Goal: Information Seeking & Learning: Learn about a topic

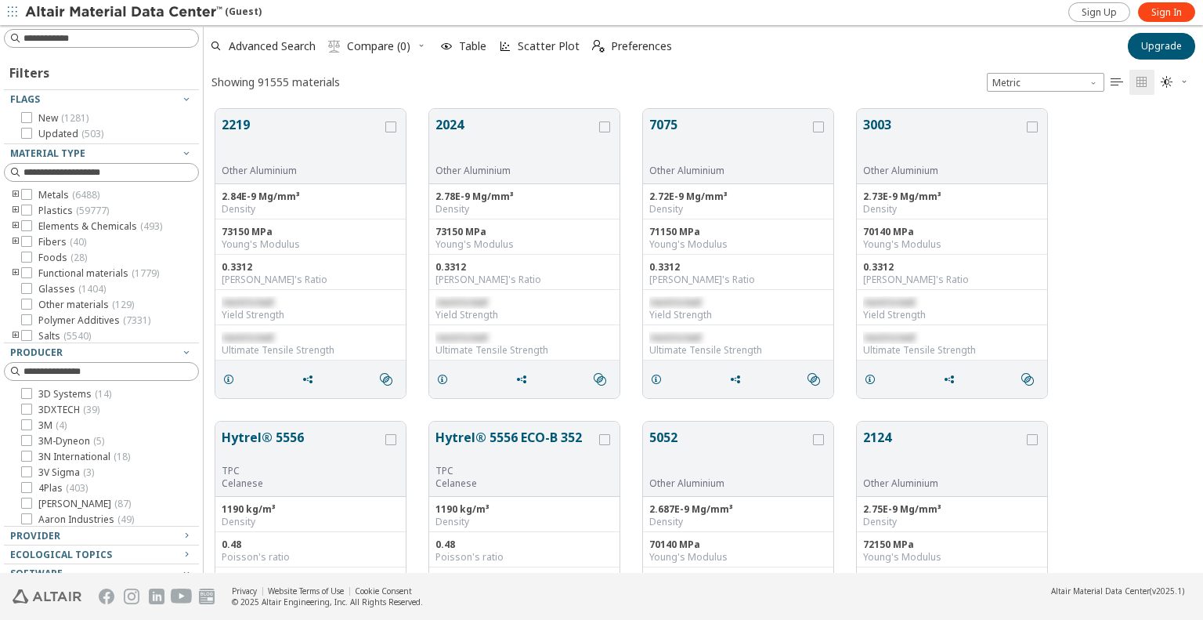
scroll to position [464, 987]
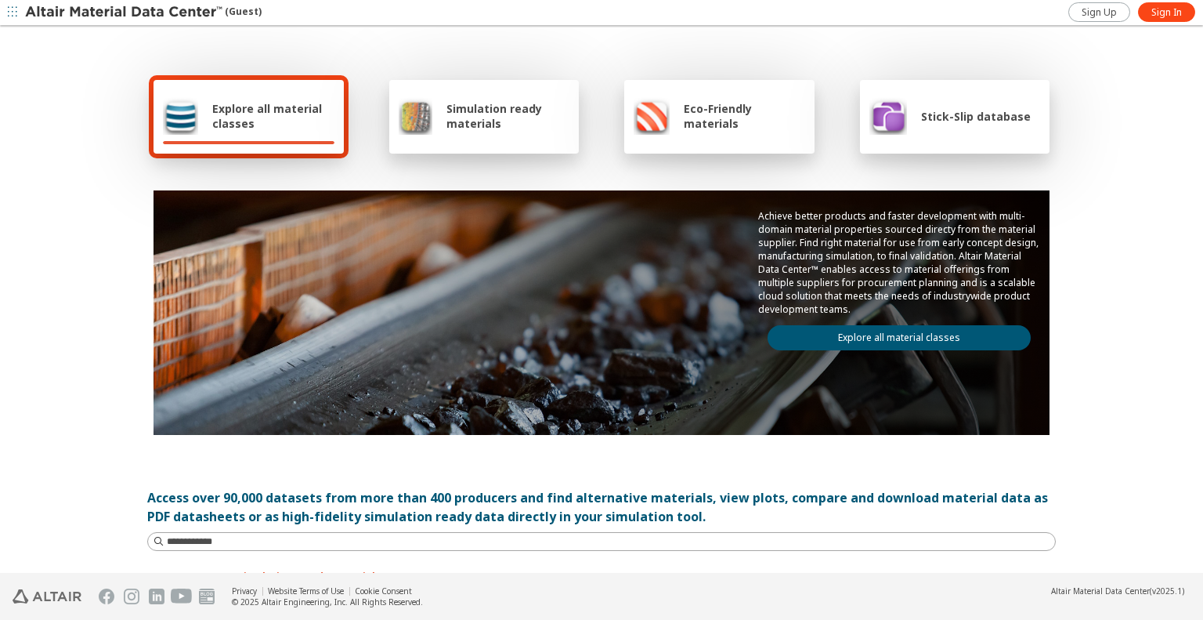
click at [200, 113] on div "Explore all material classes" at bounding box center [249, 116] width 172 height 38
click at [235, 115] on span "Explore all material classes" at bounding box center [273, 116] width 122 height 30
click at [8, 15] on icon "button" at bounding box center [12, 11] width 9 height 9
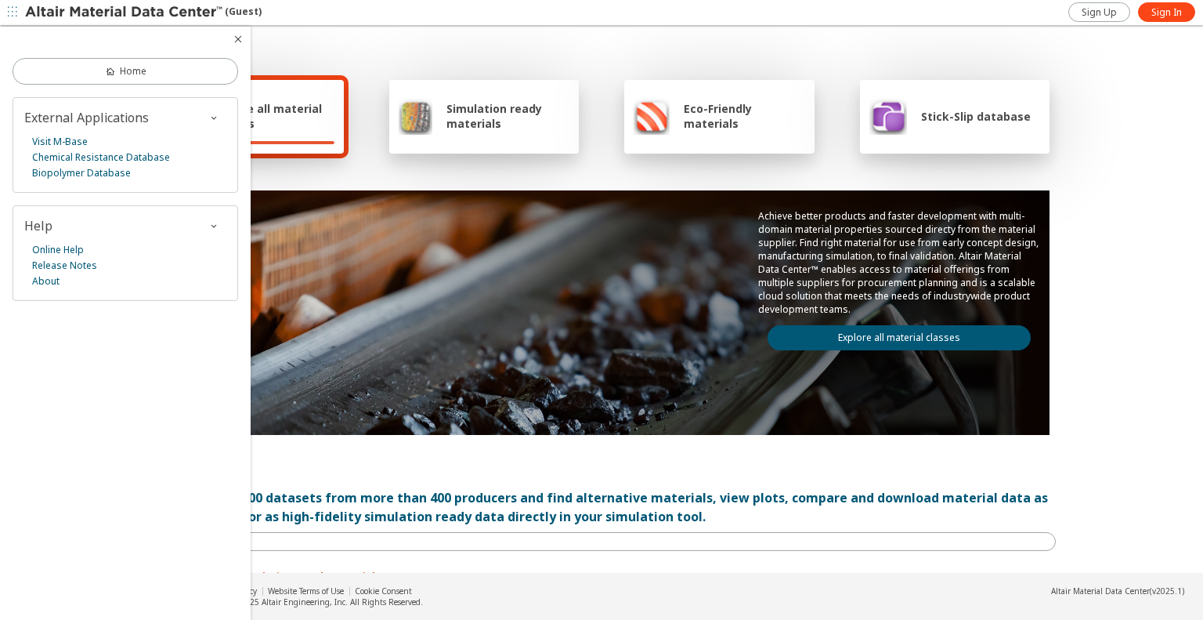
click at [12, 13] on icon "button" at bounding box center [12, 11] width 9 height 9
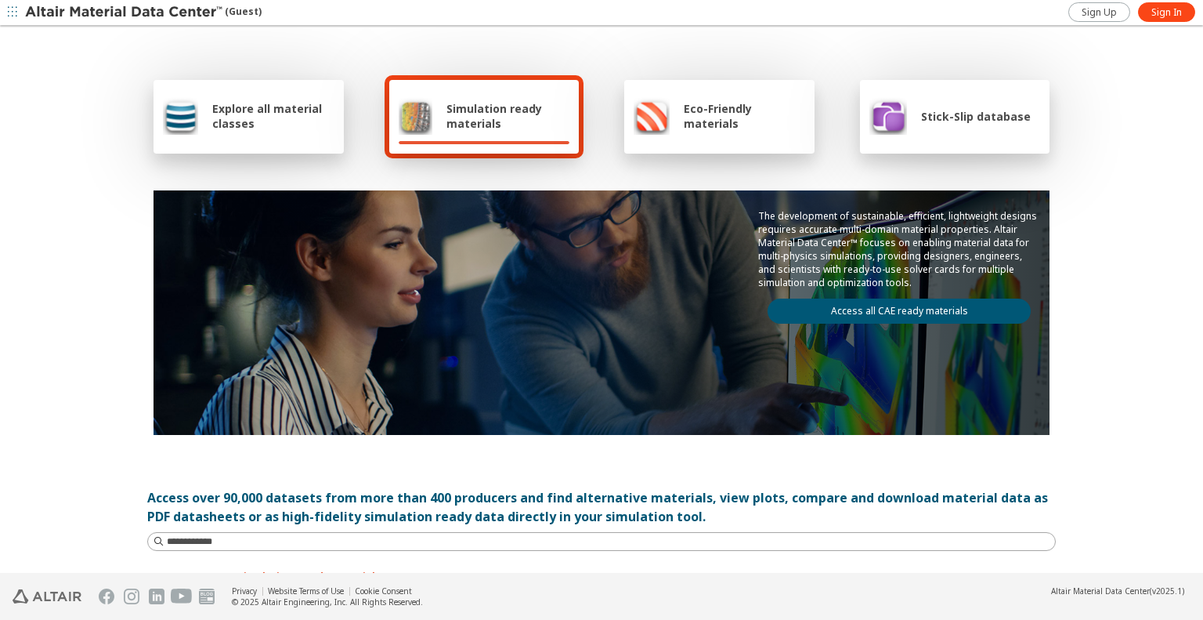
click at [212, 107] on span "Explore all material classes" at bounding box center [273, 116] width 122 height 30
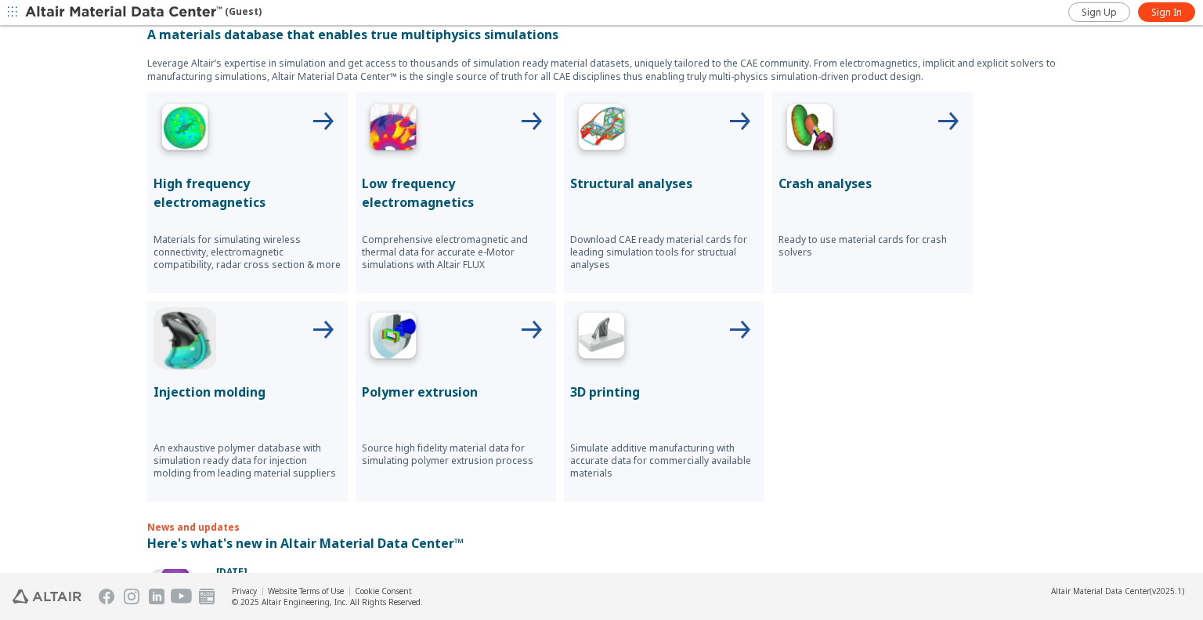
scroll to position [531, 0]
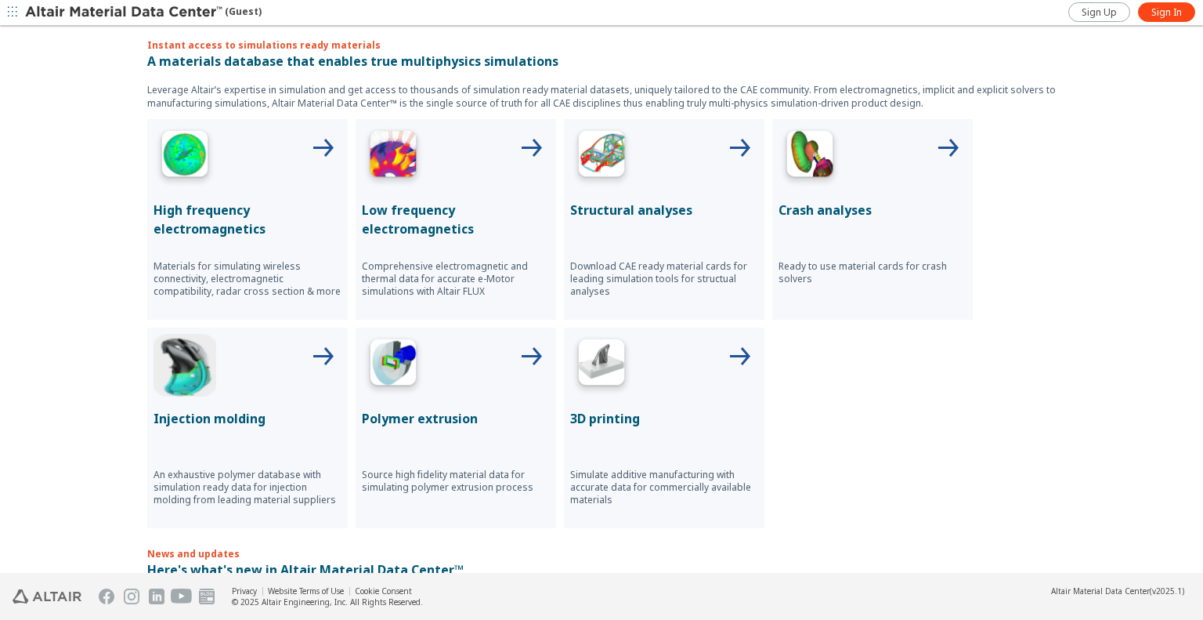
click at [211, 367] on div at bounding box center [248, 365] width 188 height 63
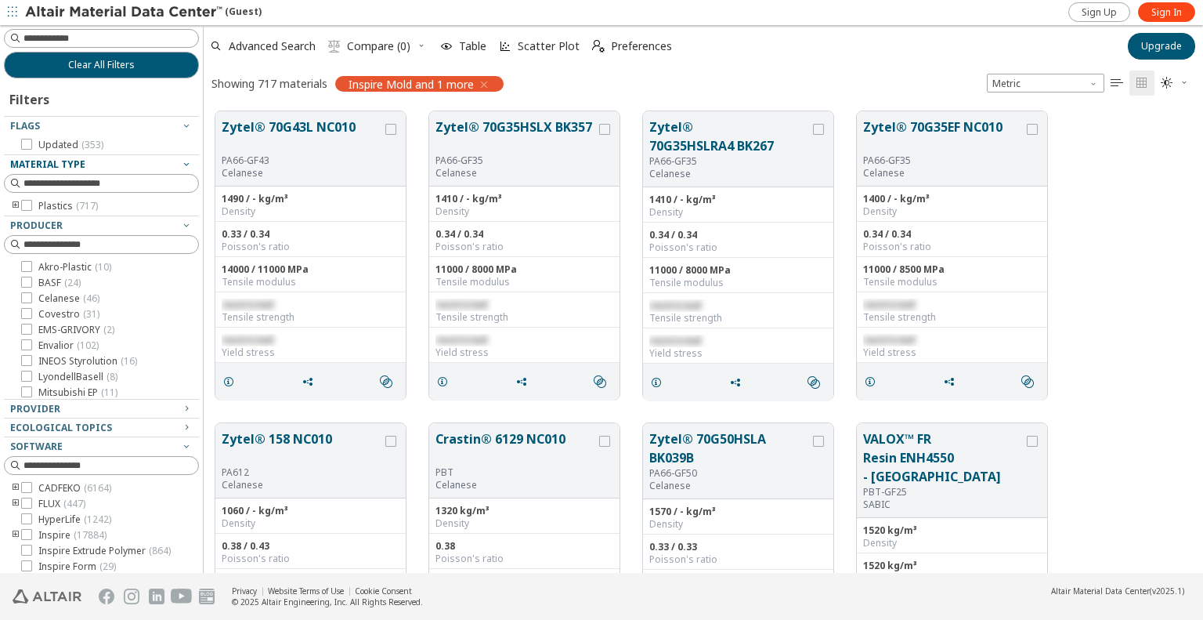
scroll to position [462, 987]
click at [349, 78] on span "Inspire Mold and 1 more" at bounding box center [411, 84] width 125 height 14
drag, startPoint x: 338, startPoint y: 81, endPoint x: 506, endPoint y: 90, distance: 167.9
click at [506, 90] on div "Showing 717 materials Inspire Mold and 1 more" at bounding box center [358, 83] width 308 height 33
click at [482, 83] on icon "button" at bounding box center [484, 84] width 13 height 13
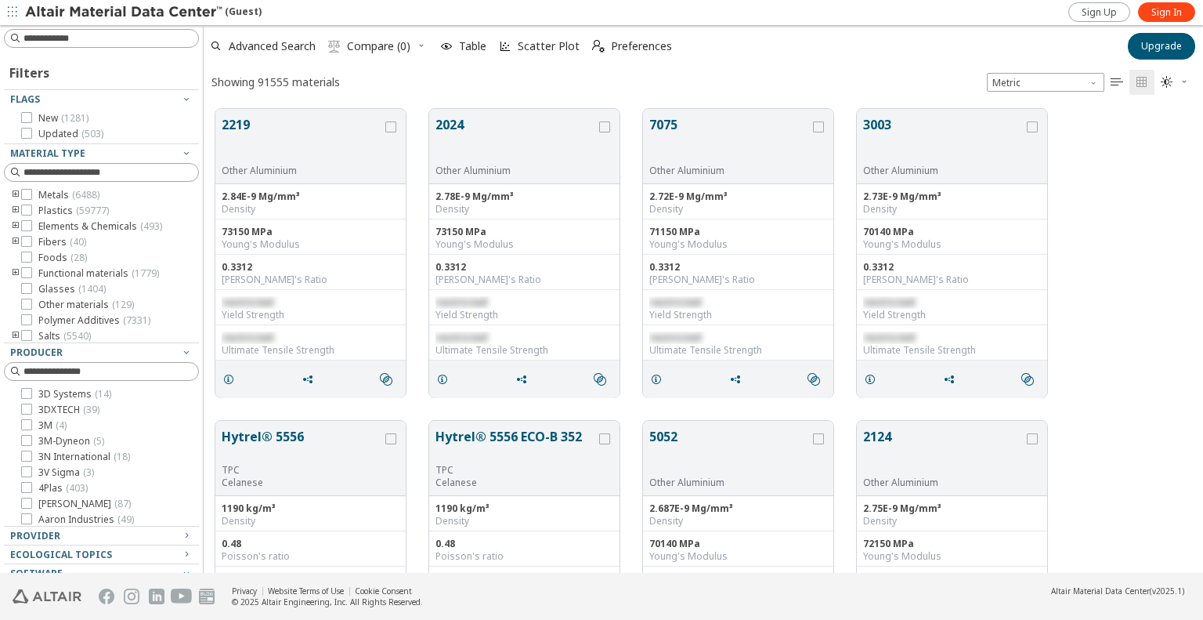
scroll to position [464, 987]
drag, startPoint x: 223, startPoint y: 81, endPoint x: 435, endPoint y: 83, distance: 211.5
click at [435, 83] on div "Showing 91555 materials Metric   " at bounding box center [703, 82] width 999 height 31
drag, startPoint x: 391, startPoint y: 83, endPoint x: 204, endPoint y: 80, distance: 187.2
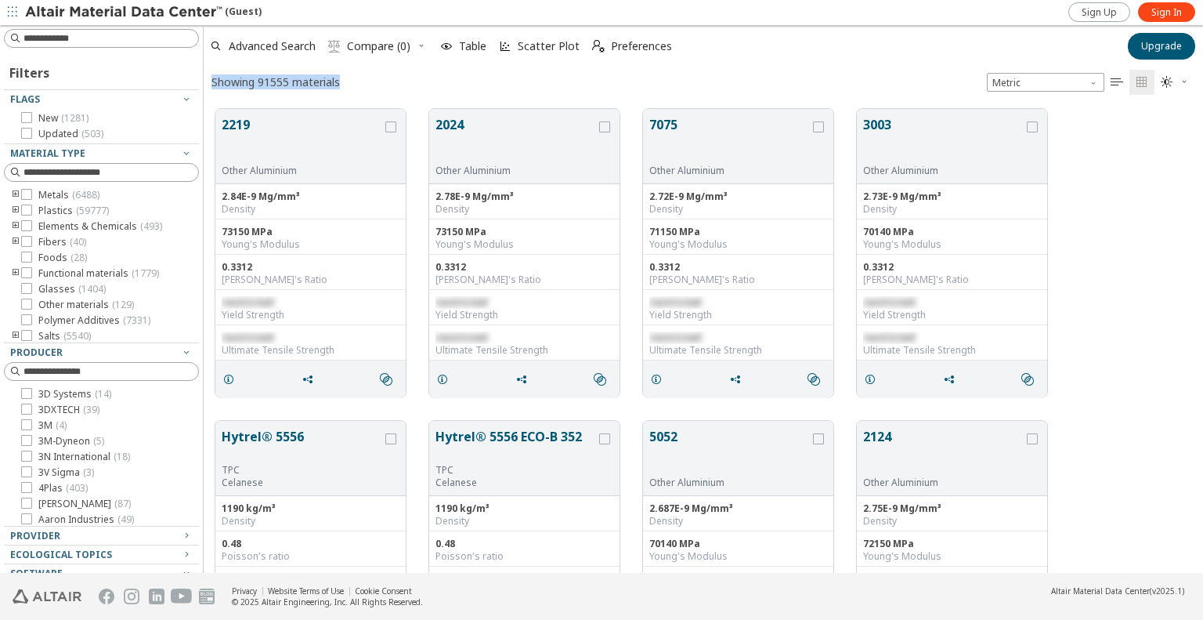
click at [204, 80] on div "Showing 91555 materials Metric   " at bounding box center [703, 82] width 999 height 31
click at [42, 42] on input at bounding box center [103, 38] width 192 height 17
type input "*****"
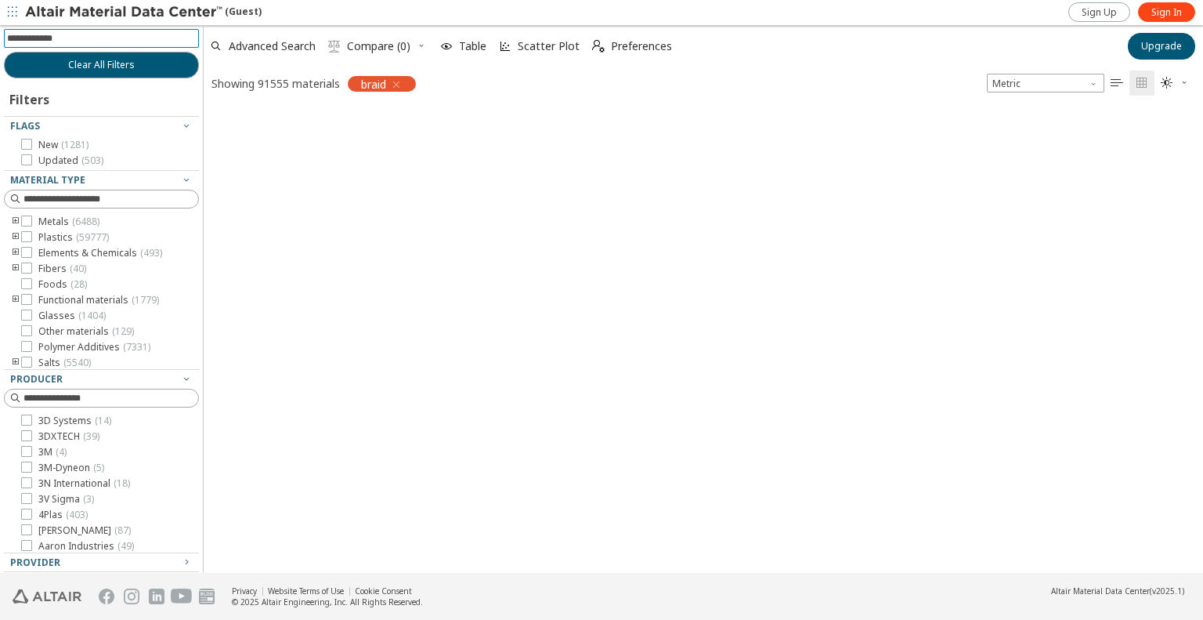
scroll to position [13, 13]
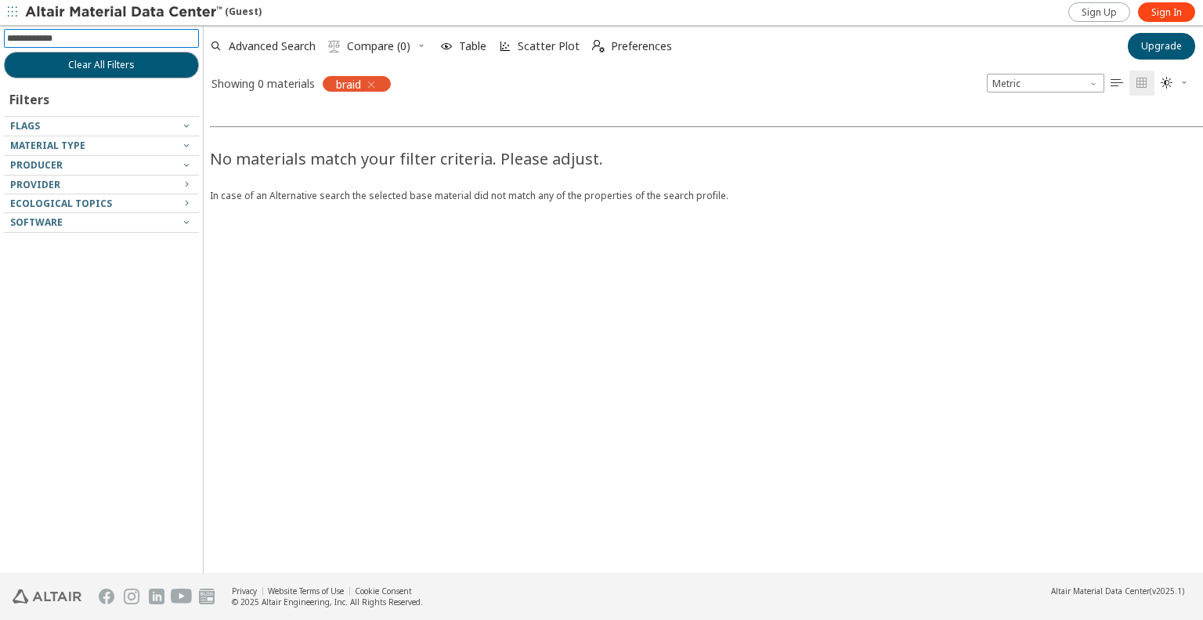
click at [376, 89] on icon "button" at bounding box center [371, 84] width 13 height 13
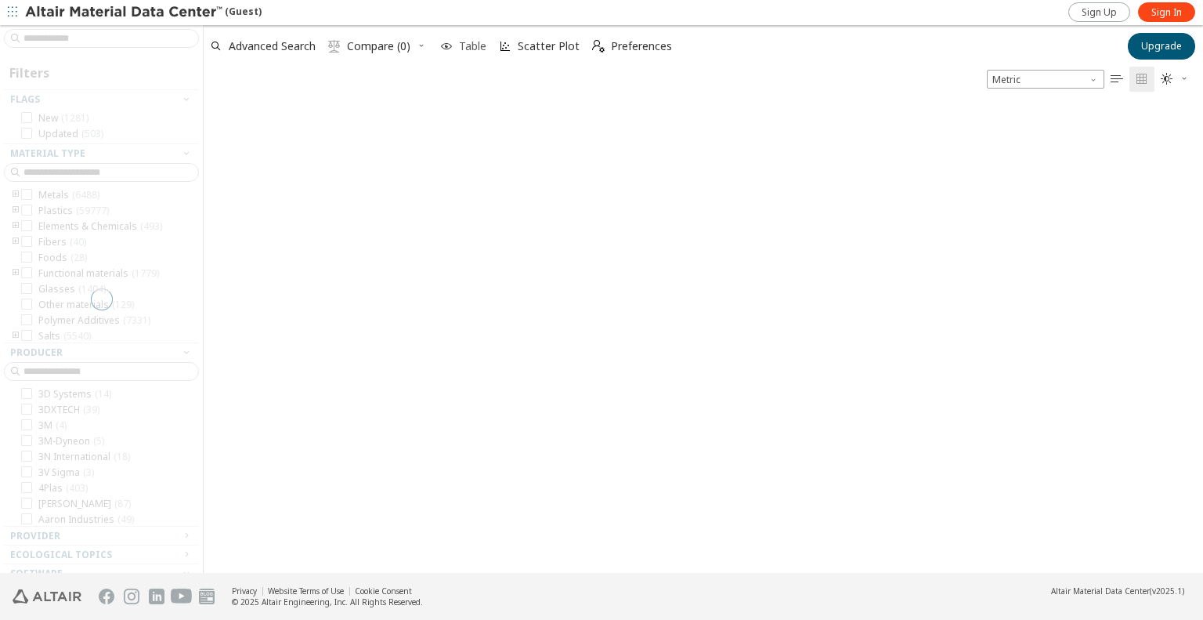
click at [454, 45] on span "Table" at bounding box center [463, 46] width 52 height 34
click at [453, 45] on span "Tiles" at bounding box center [461, 46] width 49 height 34
click at [808, 191] on div at bounding box center [703, 332] width 999 height 481
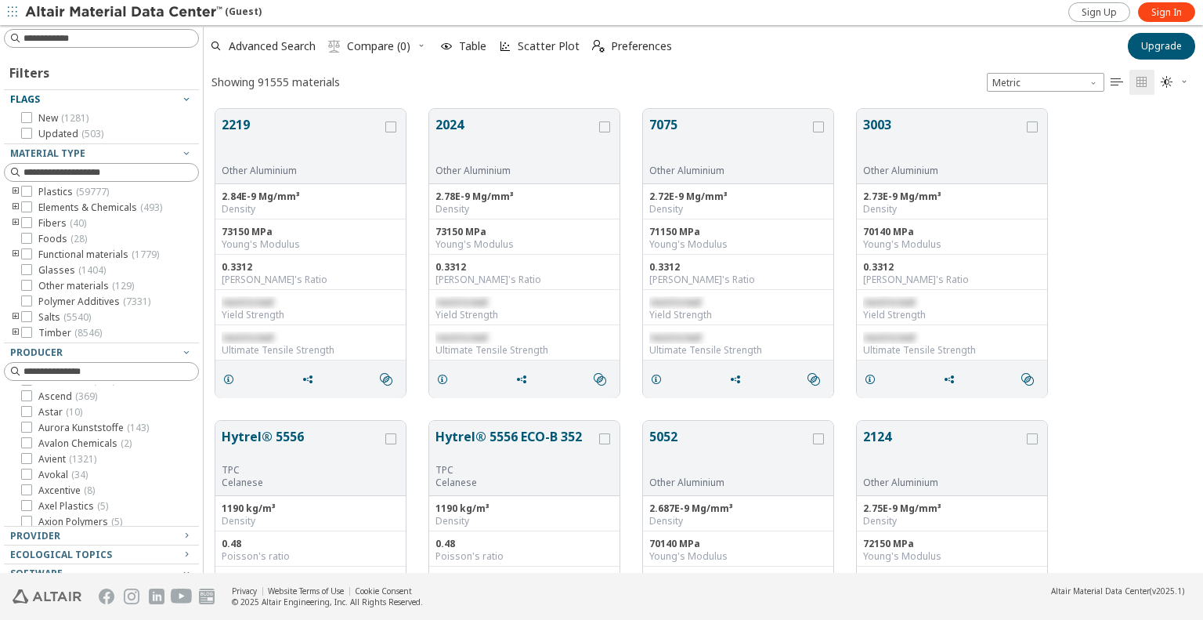
click at [180, 101] on icon "button" at bounding box center [186, 98] width 13 height 13
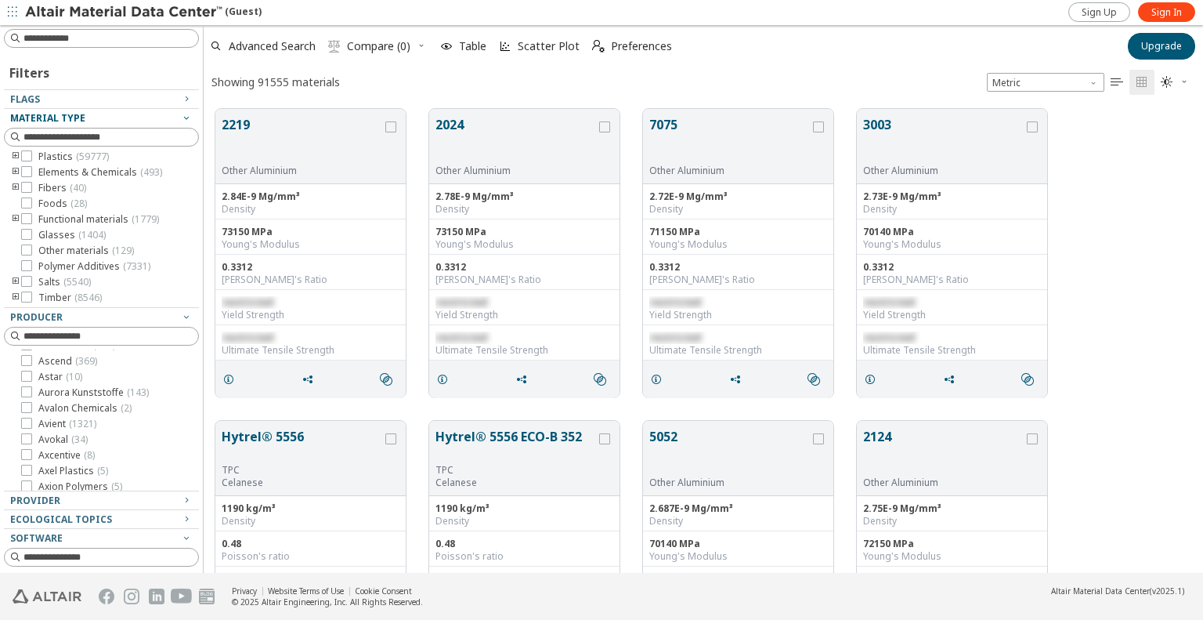
click at [180, 113] on icon "button" at bounding box center [186, 117] width 13 height 13
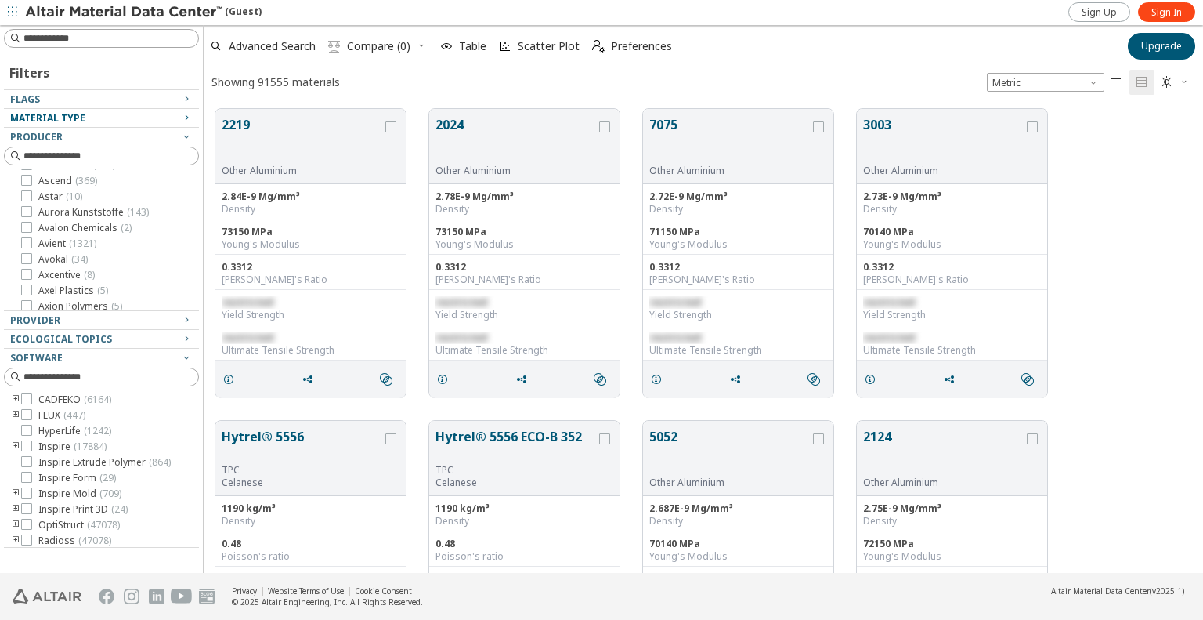
scroll to position [891, 0]
click at [182, 139] on icon "button" at bounding box center [186, 136] width 13 height 13
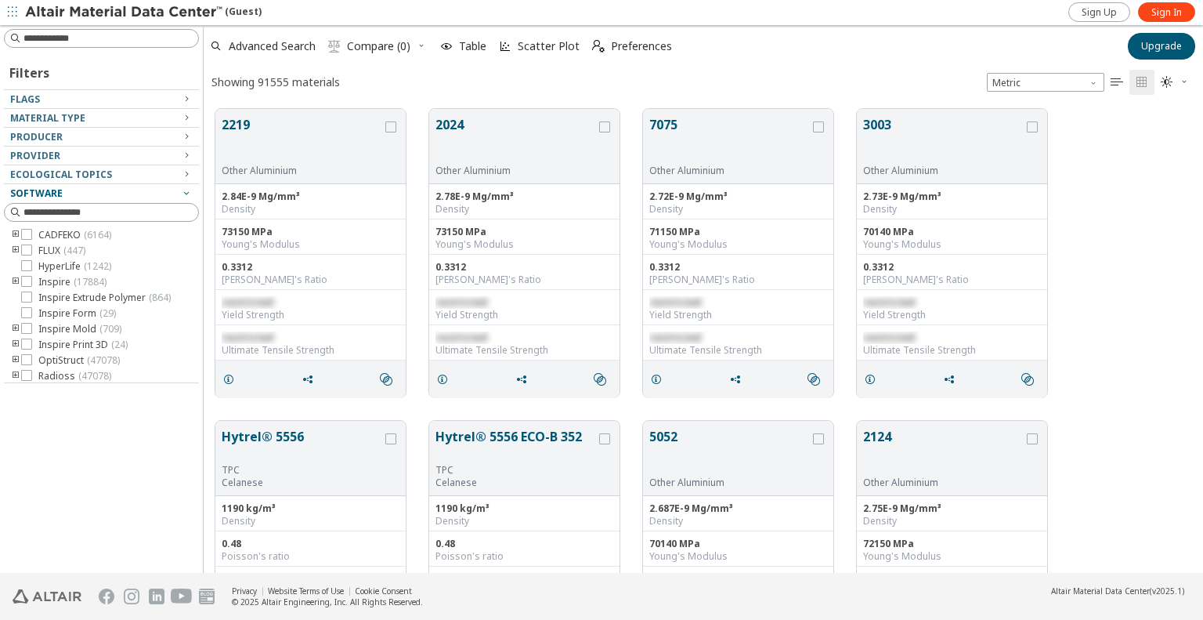
click at [186, 191] on icon "button" at bounding box center [186, 192] width 13 height 13
